Goal: Check status: Check status

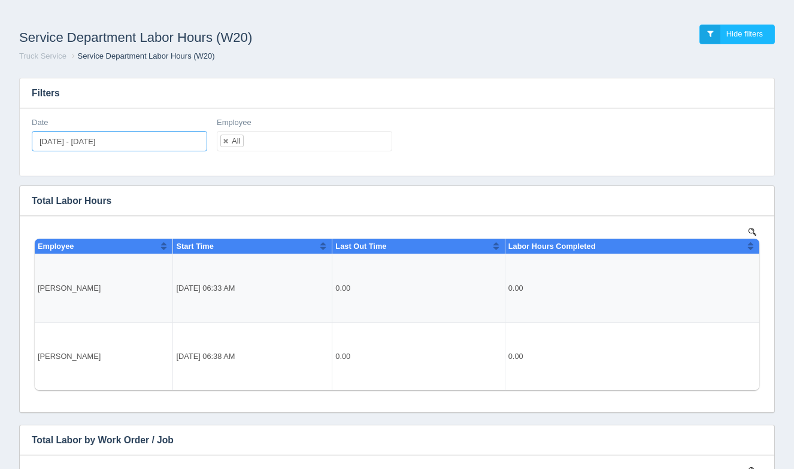
type input "[DATE]"
click at [138, 144] on input "[DATE] - [DATE]" at bounding box center [119, 141] width 175 height 20
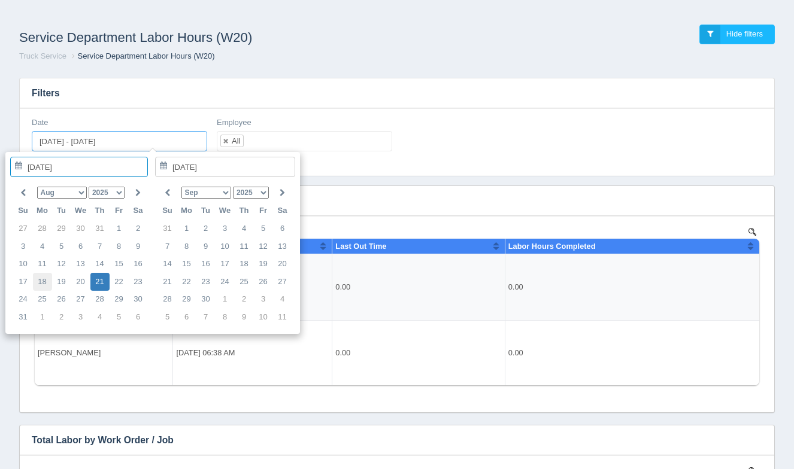
type input "[DATE]"
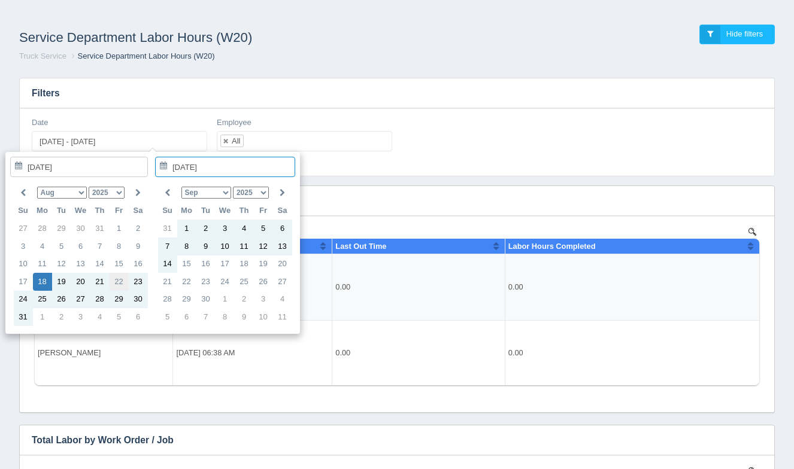
type input "[DATE]"
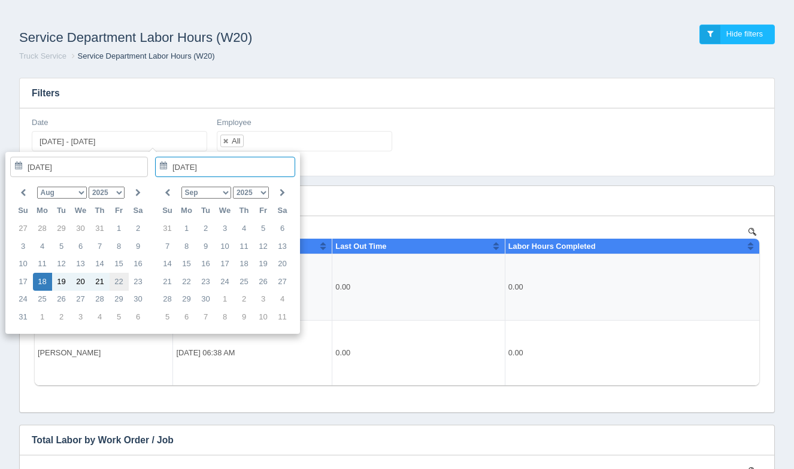
type input "[DATE] - [DATE]"
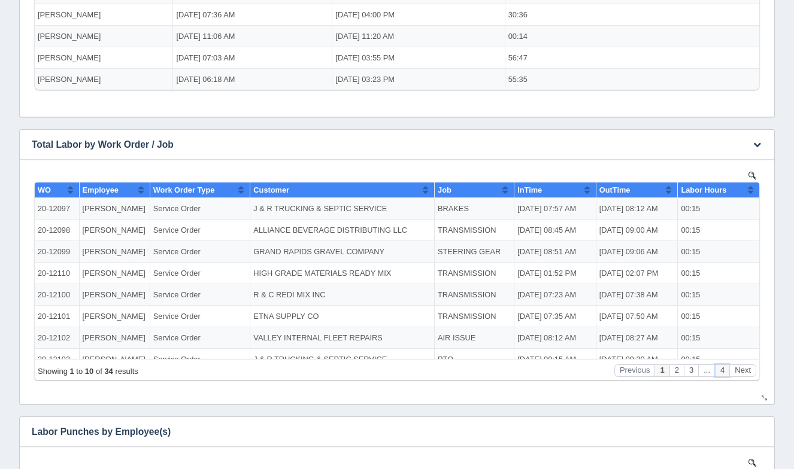
click at [721, 369] on button "4" at bounding box center [722, 371] width 14 height 13
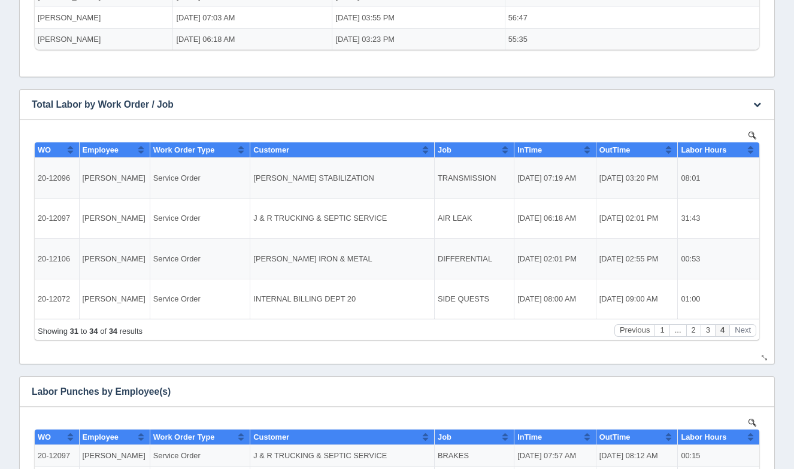
scroll to position [356, 0]
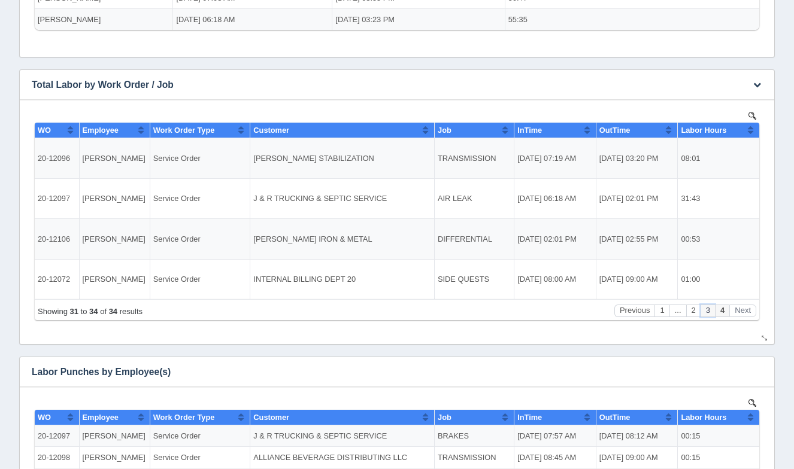
click at [707, 310] on button "3" at bounding box center [708, 311] width 14 height 13
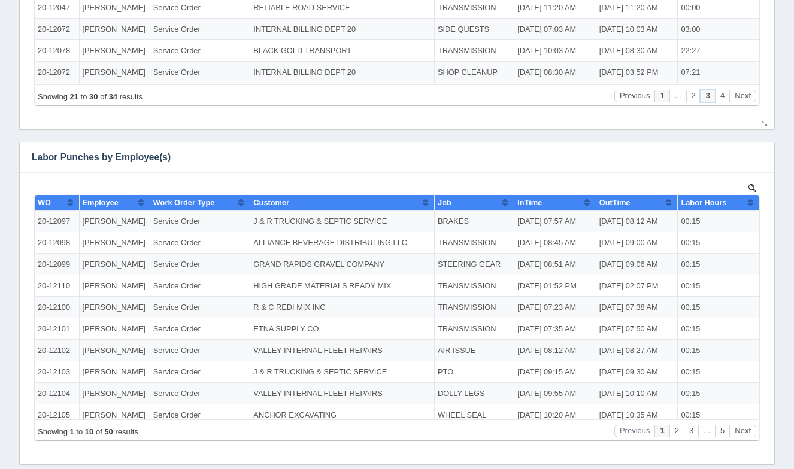
scroll to position [595, 0]
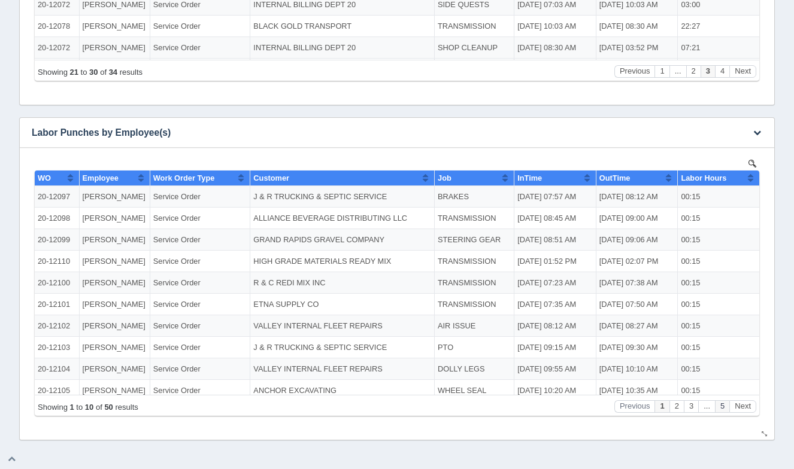
click at [723, 405] on button "5" at bounding box center [722, 407] width 14 height 13
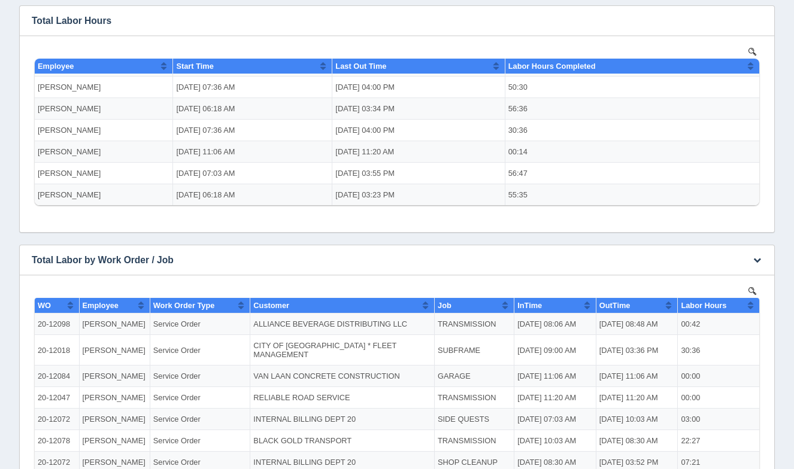
scroll to position [0, 0]
